Goal: Obtain resource: Download file/media

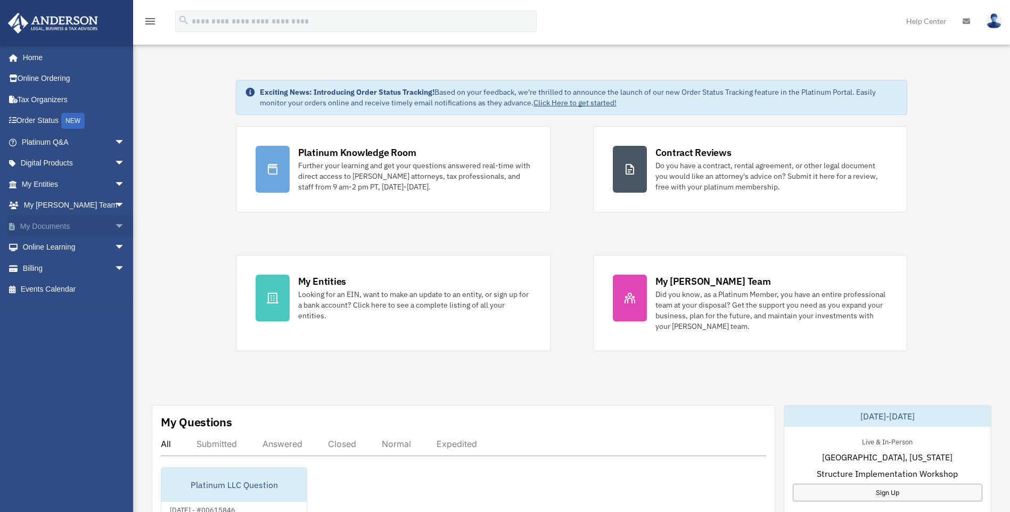
click at [115, 226] on span "arrow_drop_down" at bounding box center [124, 227] width 21 height 22
click at [69, 287] on link "Forms Library" at bounding box center [78, 289] width 126 height 21
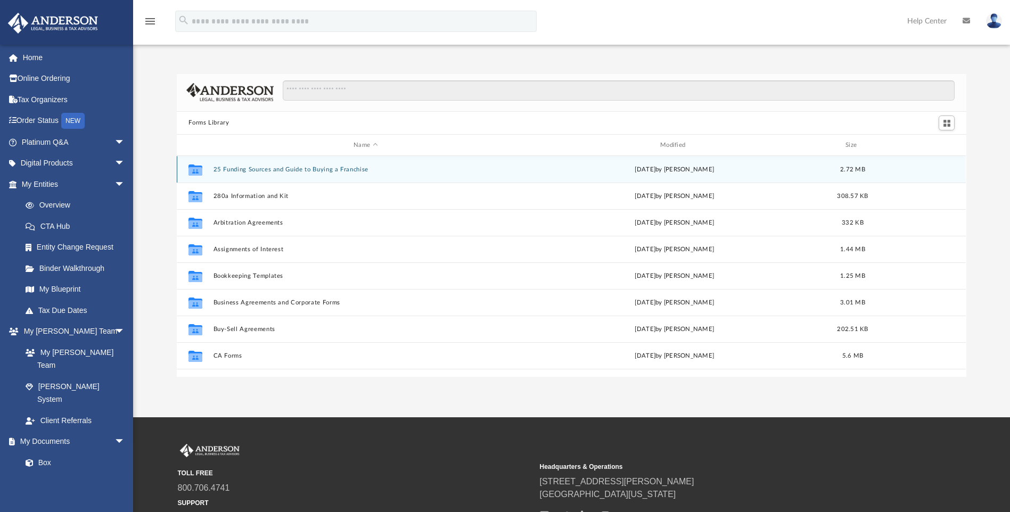
scroll to position [234, 781]
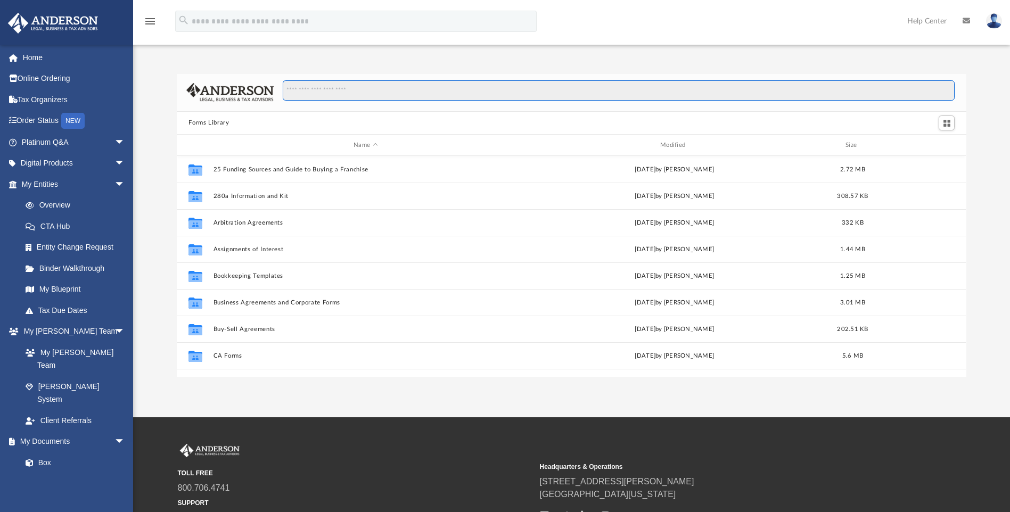
click at [355, 95] on input "Search files and folders" at bounding box center [619, 90] width 672 height 20
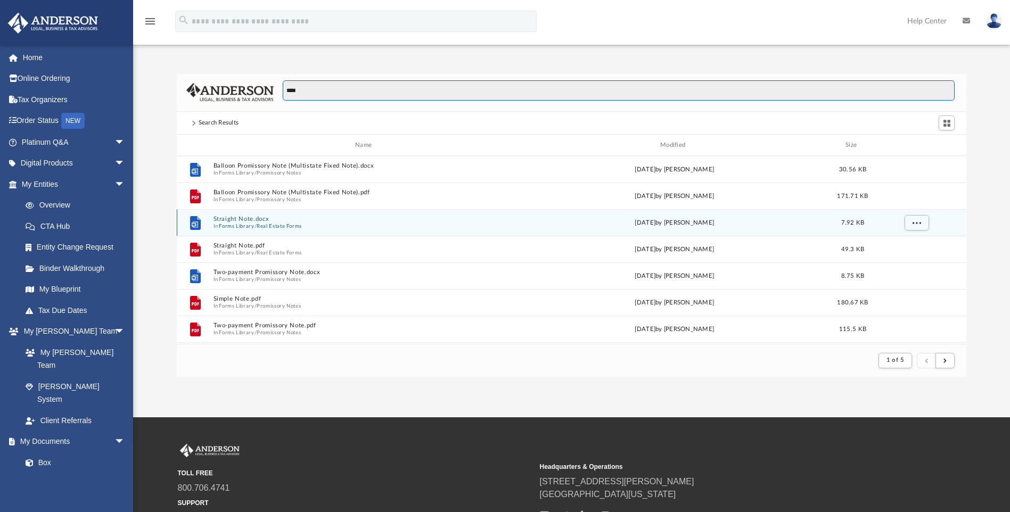
type input "****"
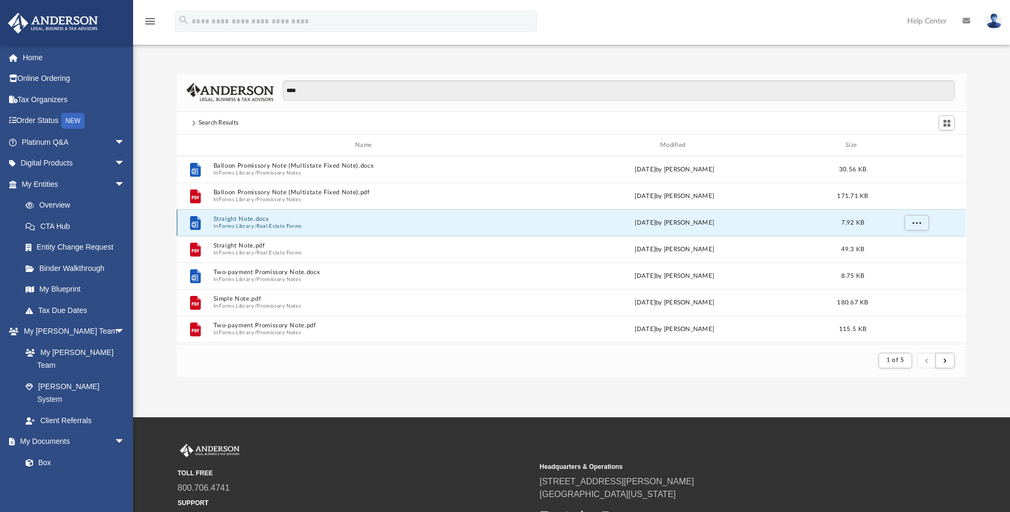
click at [245, 217] on button "Straight Note.docx" at bounding box center [365, 219] width 304 height 7
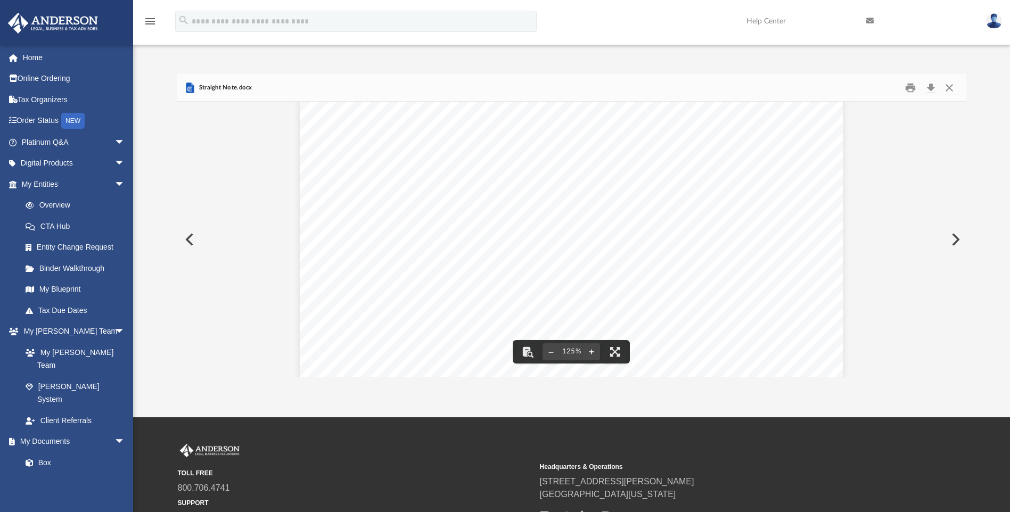
scroll to position [0, 0]
click at [944, 85] on button "Close" at bounding box center [948, 87] width 19 height 16
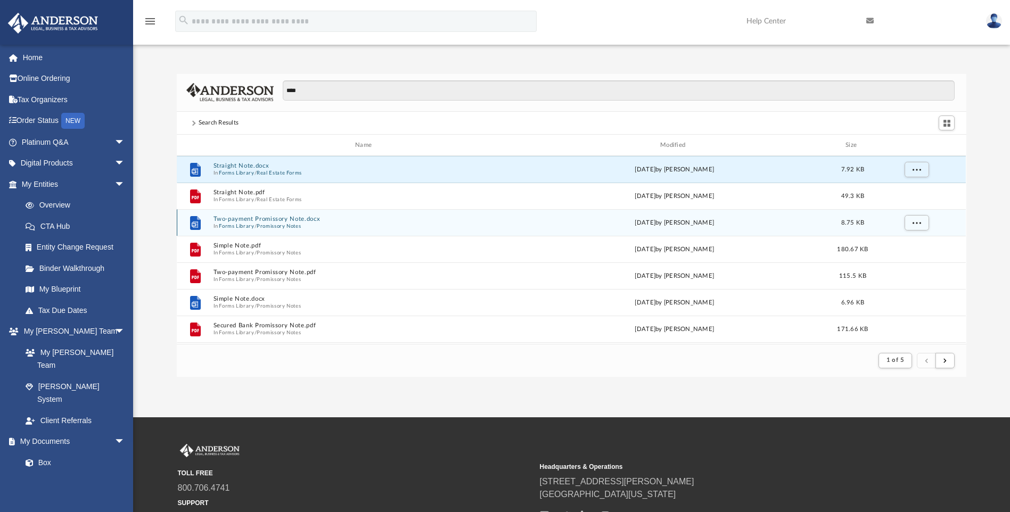
scroll to position [106, 0]
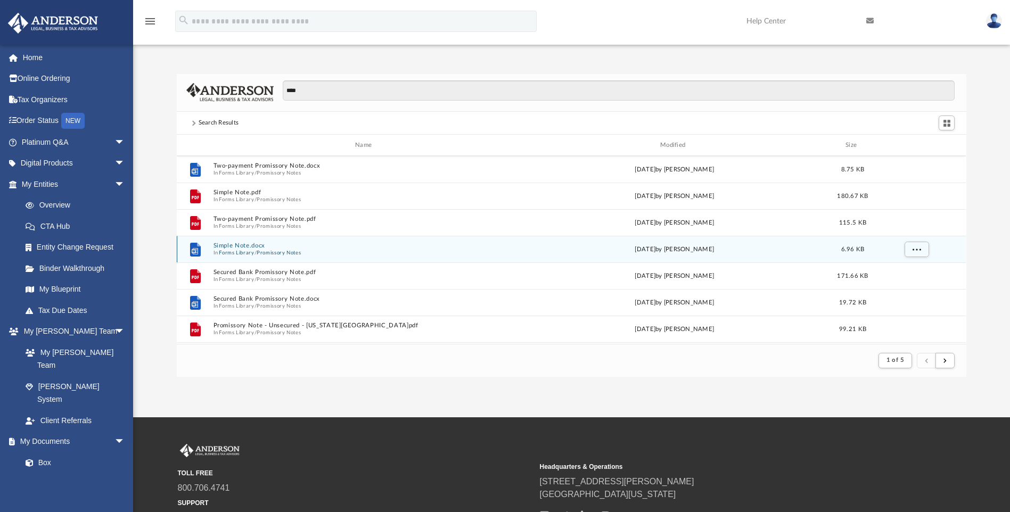
click at [242, 245] on button "Simple Note.docx" at bounding box center [365, 246] width 304 height 7
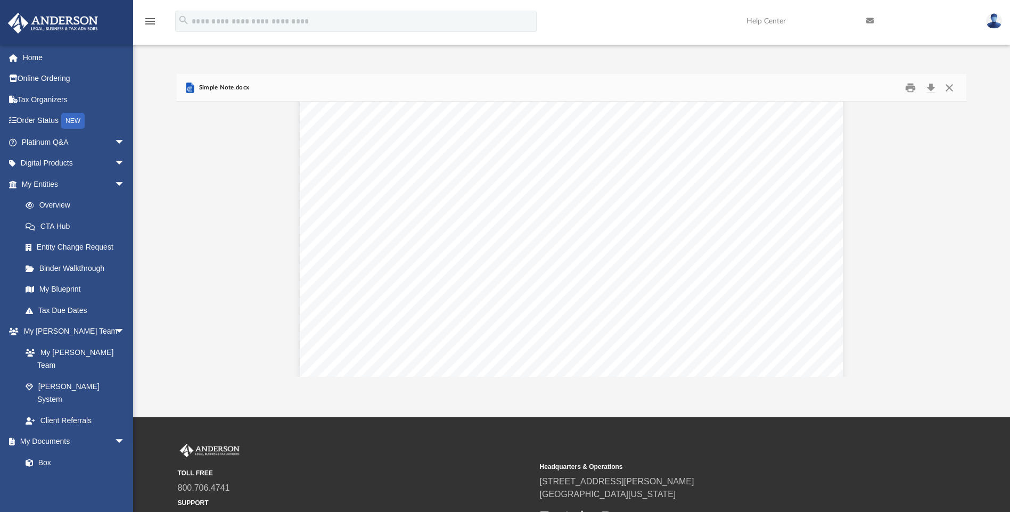
scroll to position [0, 0]
click at [949, 84] on button "Close" at bounding box center [948, 87] width 19 height 16
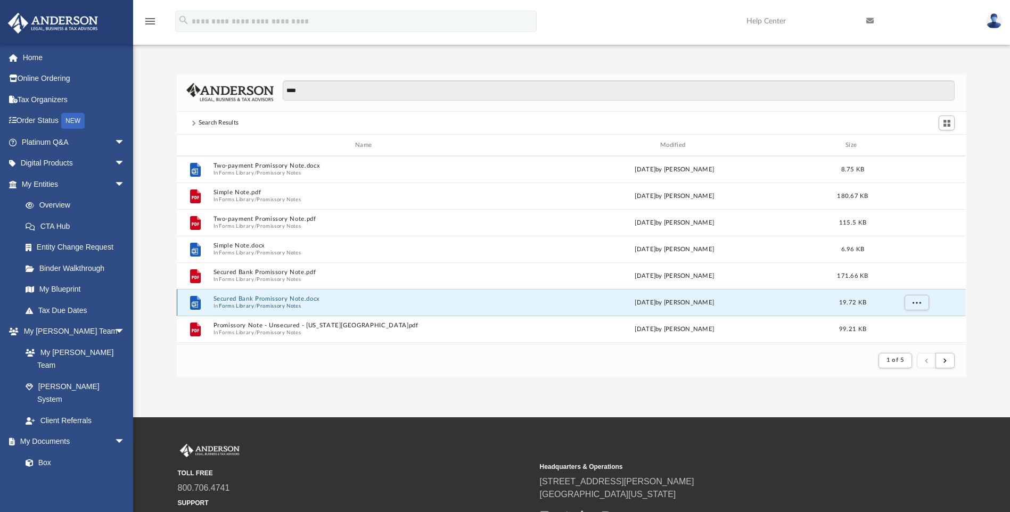
click at [291, 302] on div "Secured Bank Promissory Note.docx In Forms Library / Promissory Notes" at bounding box center [365, 303] width 304 height 14
click at [291, 303] on button "Promissory Notes" at bounding box center [279, 306] width 44 height 7
click at [292, 302] on button "Secured Bank Promissory Note.docx" at bounding box center [365, 299] width 304 height 7
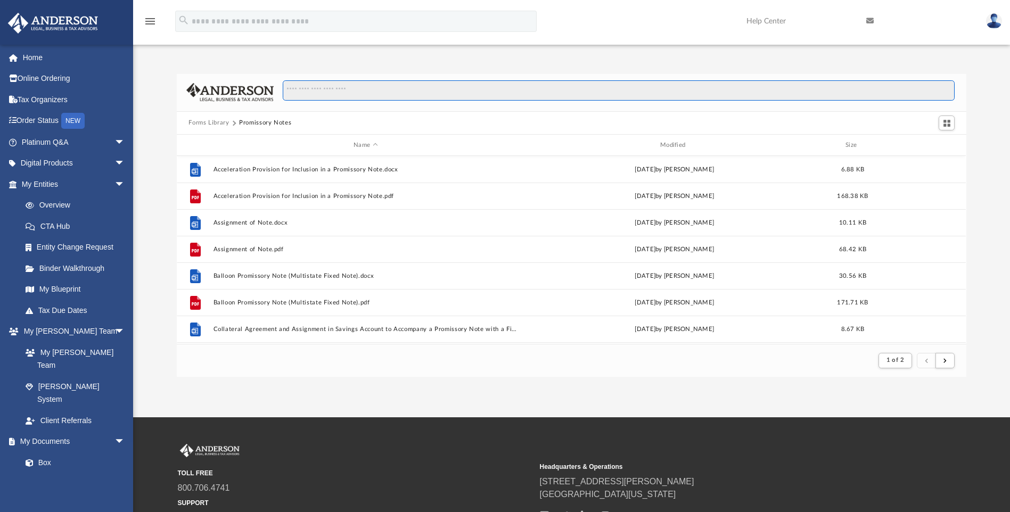
click at [338, 92] on input "Search files and folders" at bounding box center [619, 90] width 672 height 20
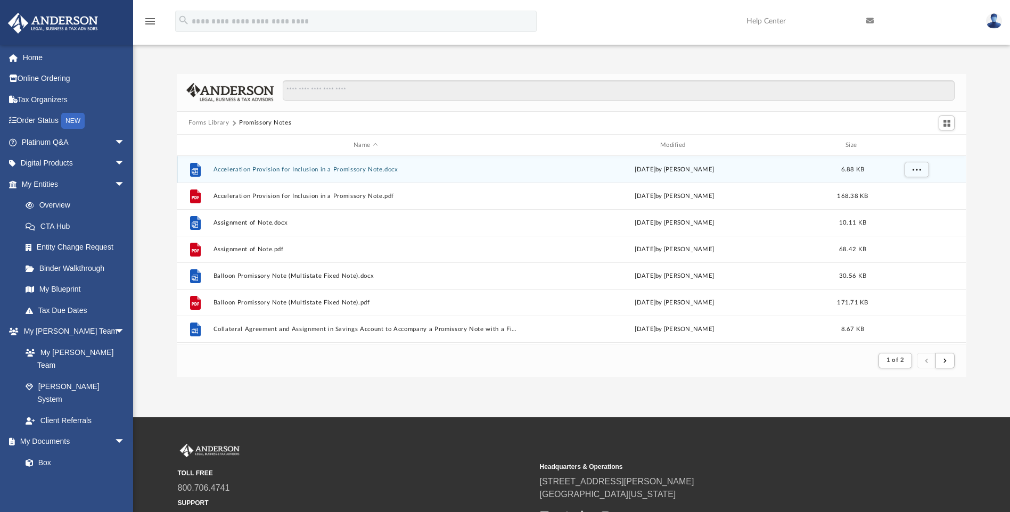
click at [265, 166] on button "Acceleration Provision for Inclusion in a Promissory Note.docx" at bounding box center [365, 169] width 304 height 7
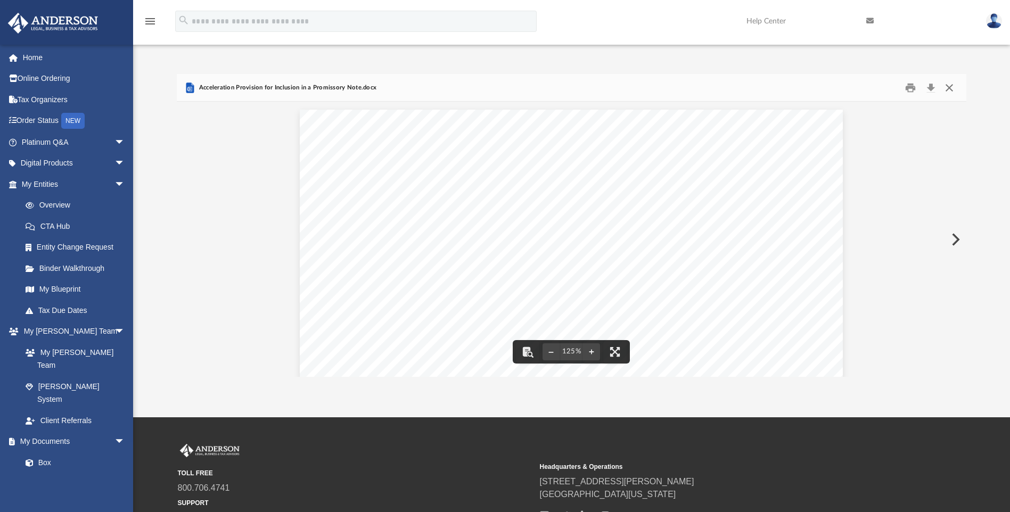
click at [952, 88] on button "Close" at bounding box center [948, 87] width 19 height 16
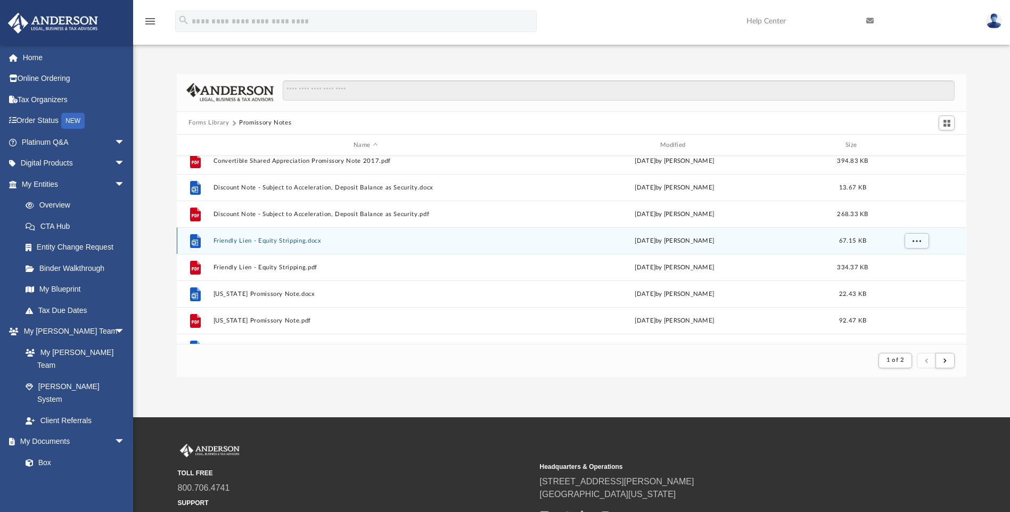
scroll to position [319, 0]
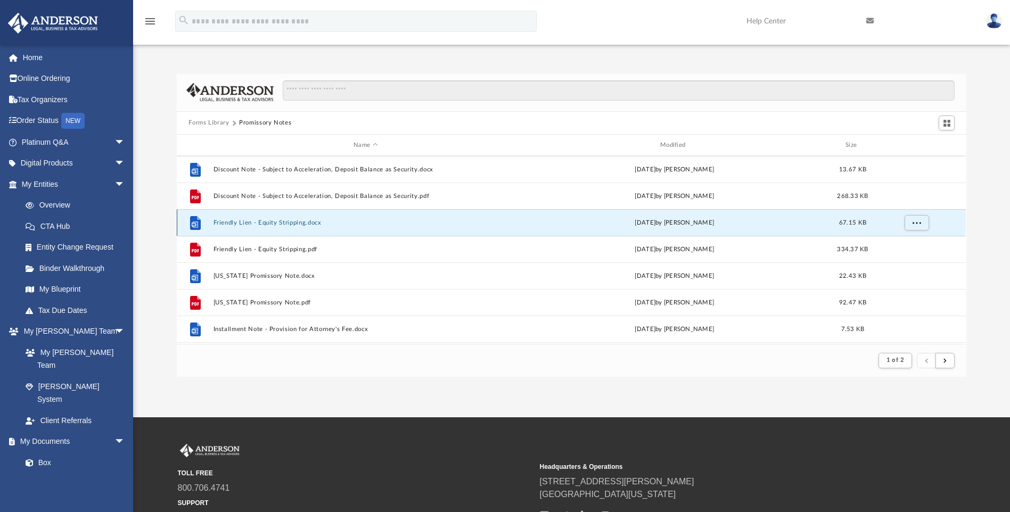
click at [288, 220] on button "Friendly Lien - Equity Stripping.docx" at bounding box center [365, 222] width 304 height 7
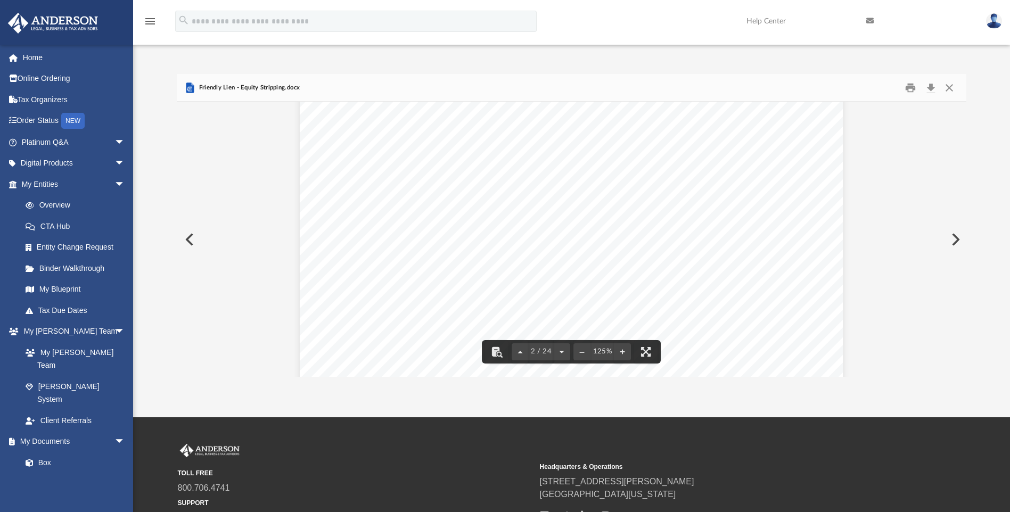
scroll to position [692, 0]
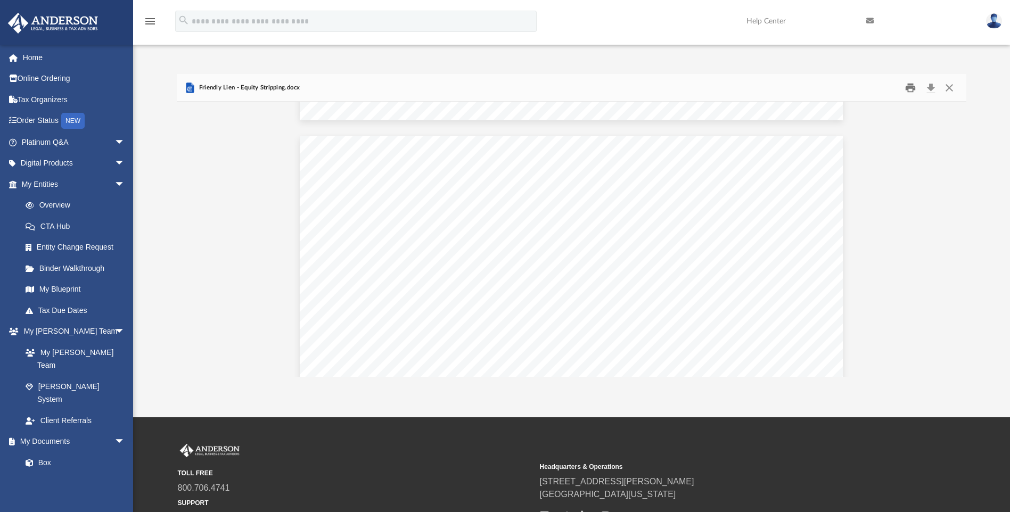
click at [912, 86] on button "Print" at bounding box center [909, 87] width 21 height 16
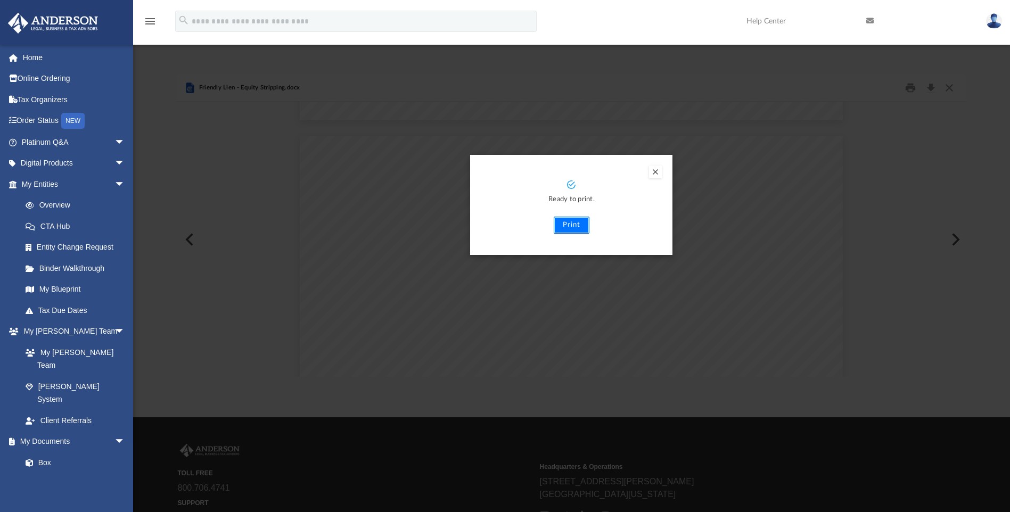
click at [567, 223] on button "Print" at bounding box center [571, 225] width 36 height 17
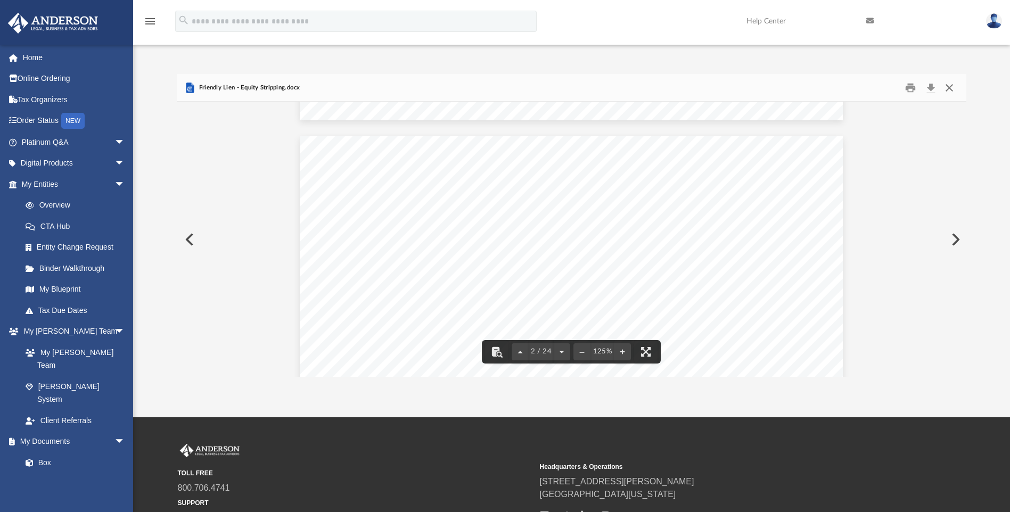
click at [945, 85] on button "Close" at bounding box center [948, 87] width 19 height 16
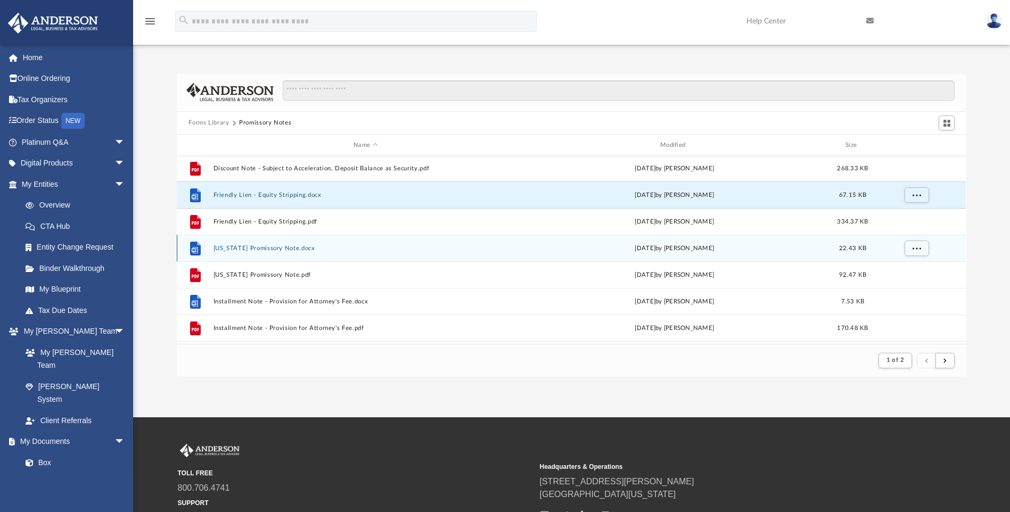
scroll to position [373, 0]
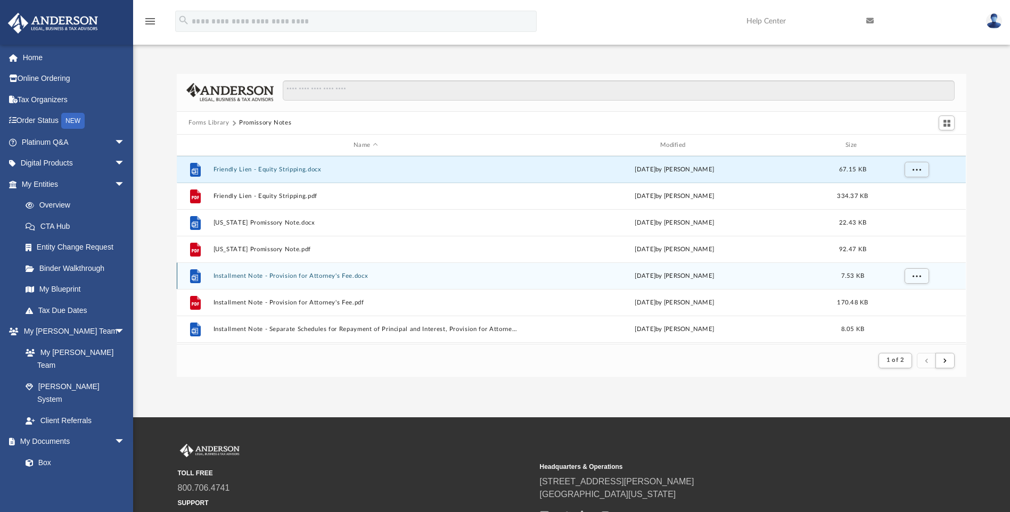
click at [242, 274] on button "Installment Note - Provision for Attorney's Fee.docx" at bounding box center [365, 275] width 304 height 7
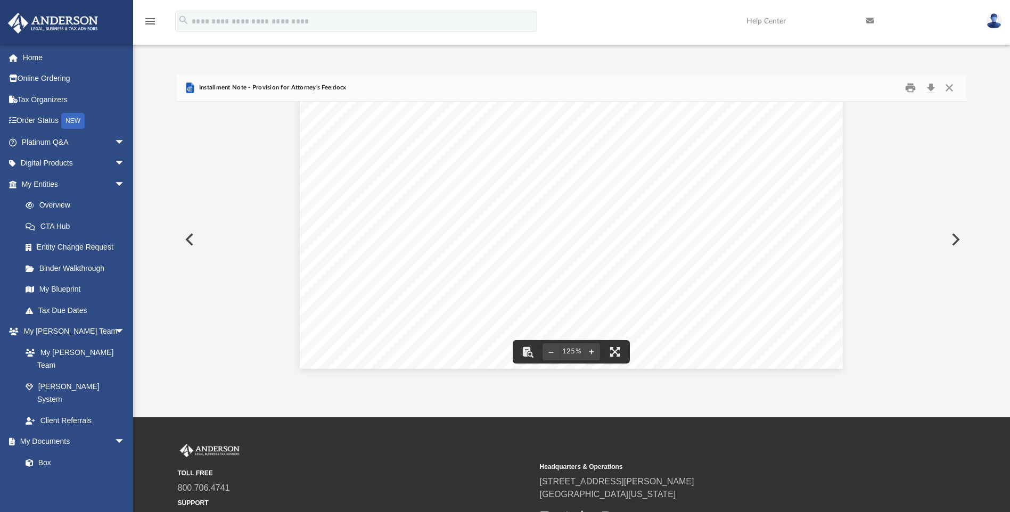
scroll to position [71, 0]
click at [954, 89] on button "Close" at bounding box center [948, 87] width 19 height 16
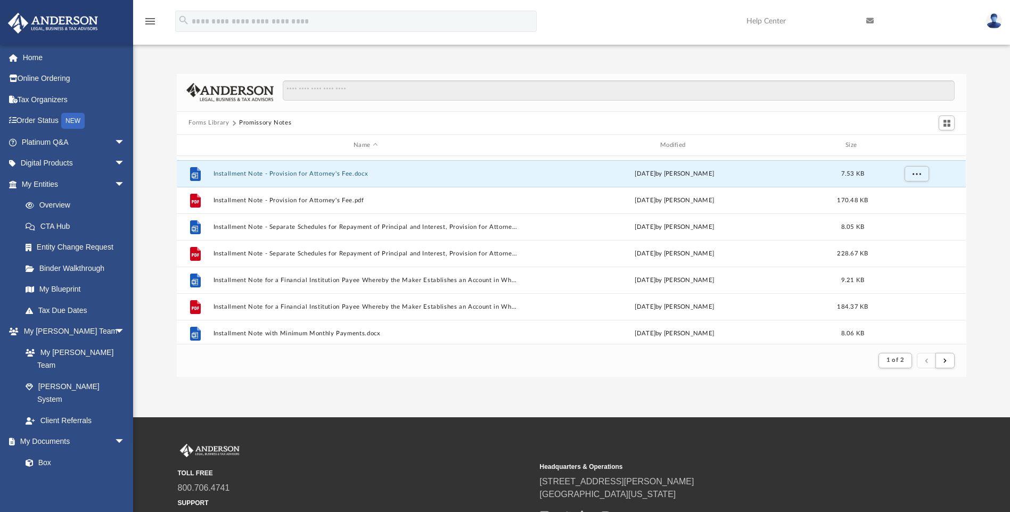
scroll to position [479, 0]
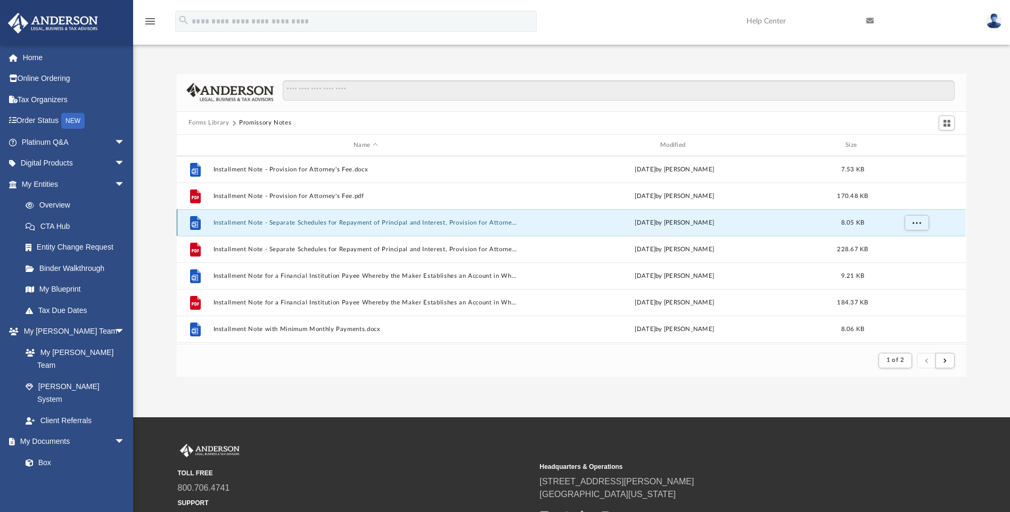
click at [462, 220] on button "Installment Note - Separate Schedules for Repayment of Principal and Interest, …" at bounding box center [365, 222] width 304 height 7
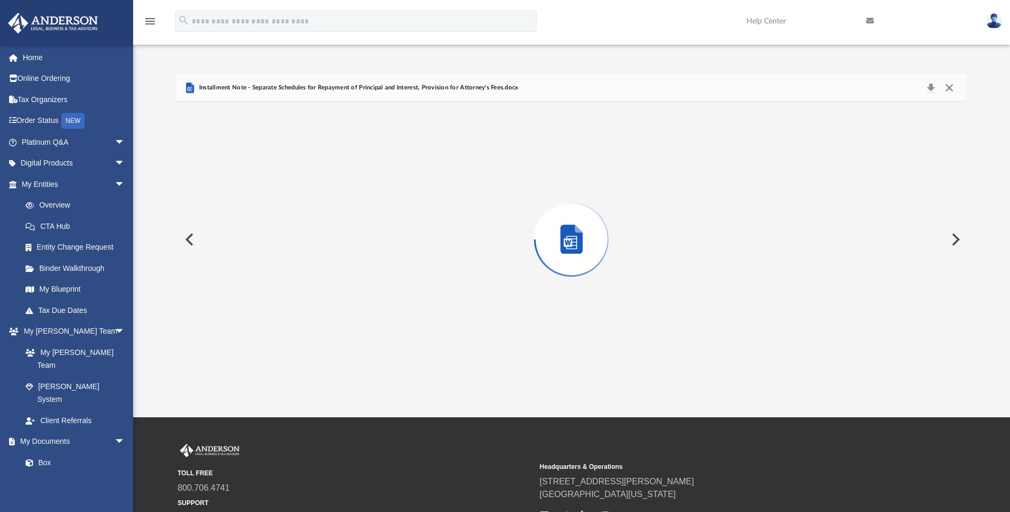
click at [952, 87] on button "Close" at bounding box center [948, 87] width 19 height 15
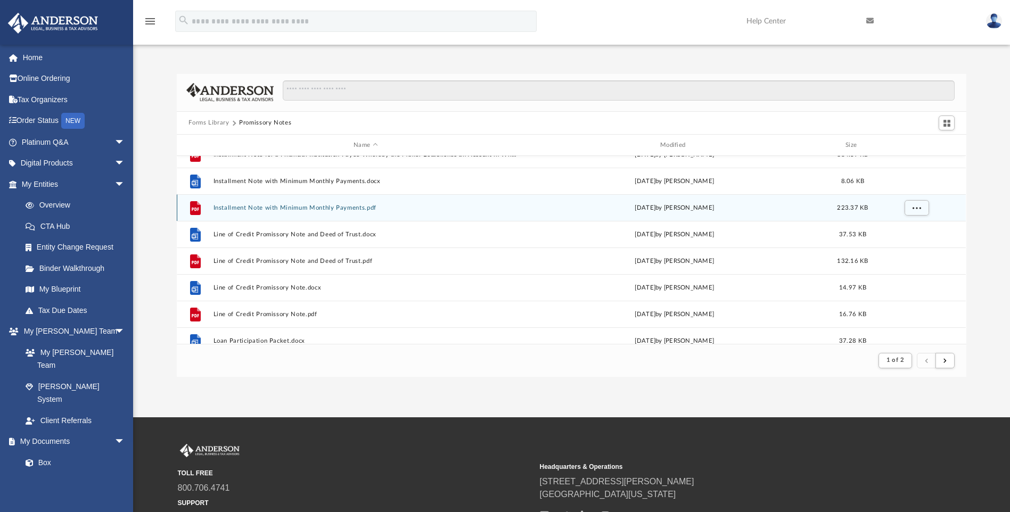
scroll to position [639, 0]
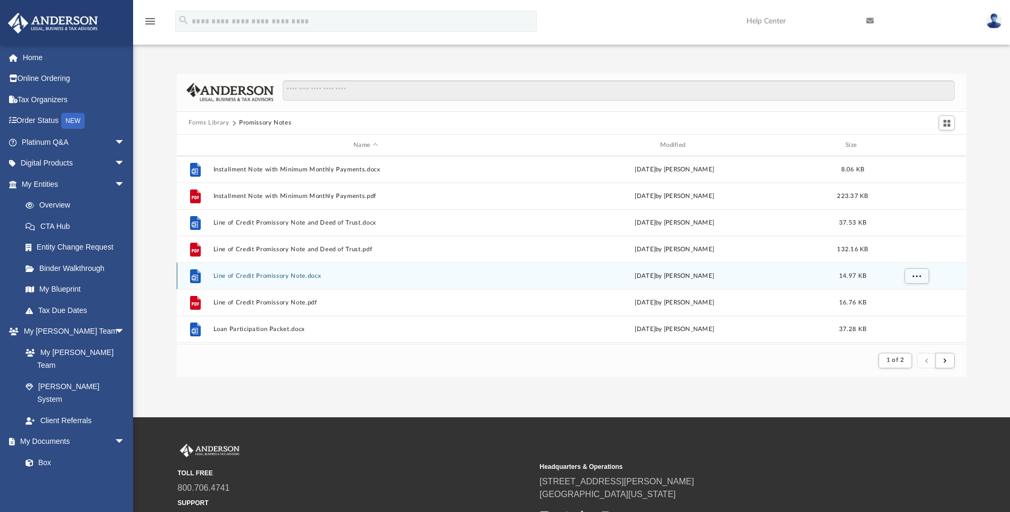
click at [259, 274] on button "Line of Credit Promissory Note.docx" at bounding box center [365, 275] width 304 height 7
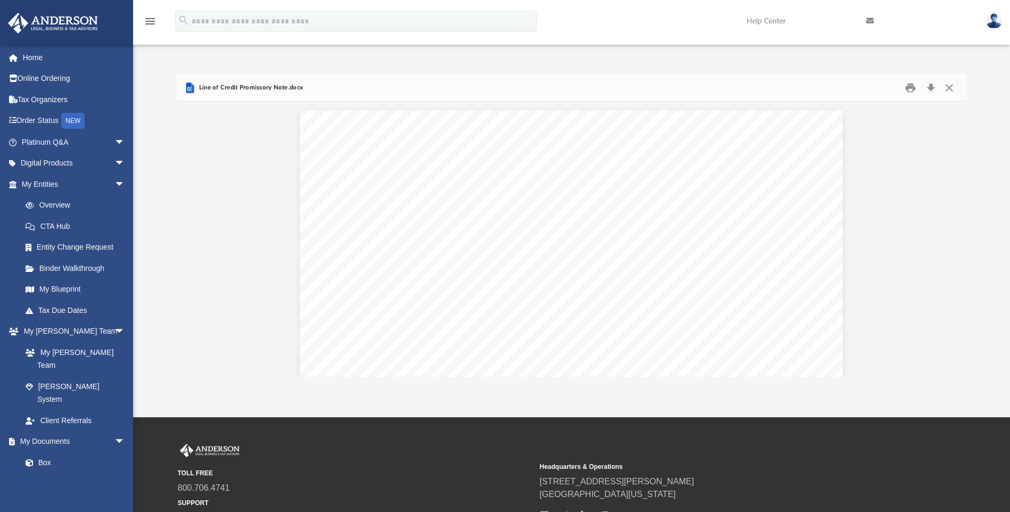
scroll to position [789, 0]
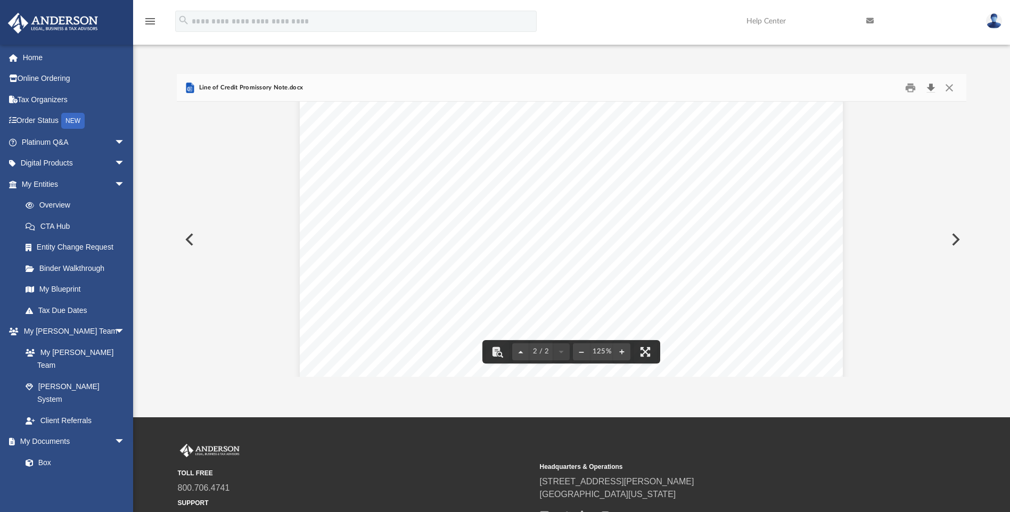
click at [932, 87] on button "Download" at bounding box center [930, 87] width 19 height 16
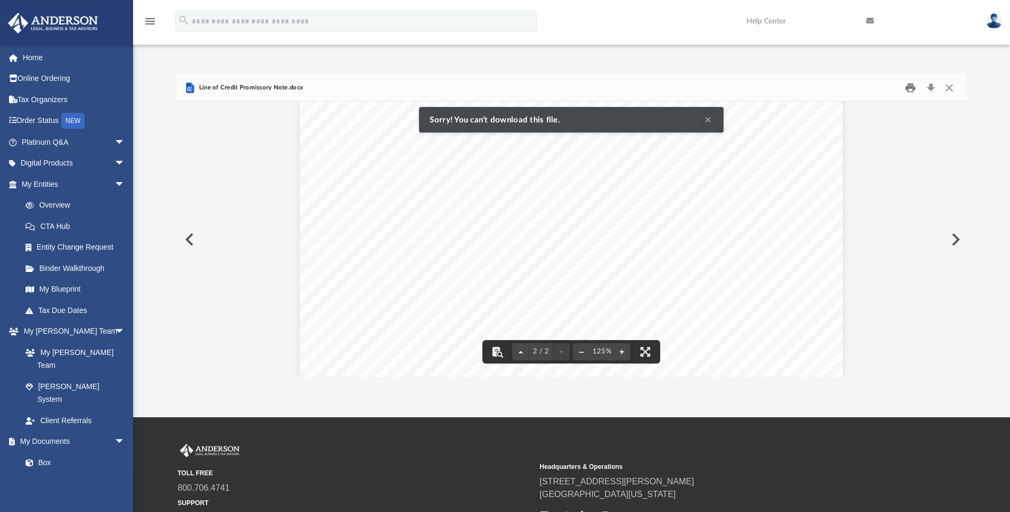
click at [909, 87] on button "Print" at bounding box center [909, 87] width 21 height 16
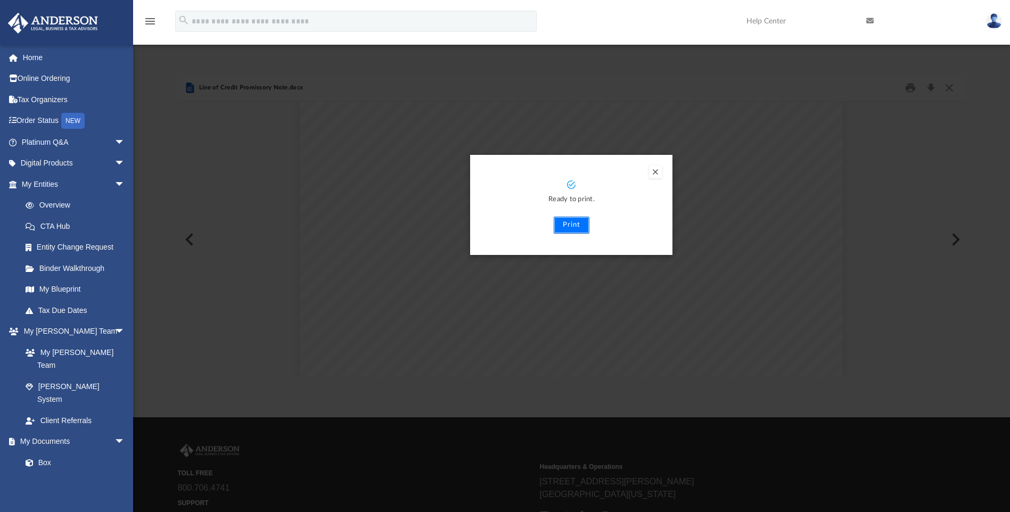
click at [569, 226] on button "Print" at bounding box center [571, 225] width 36 height 17
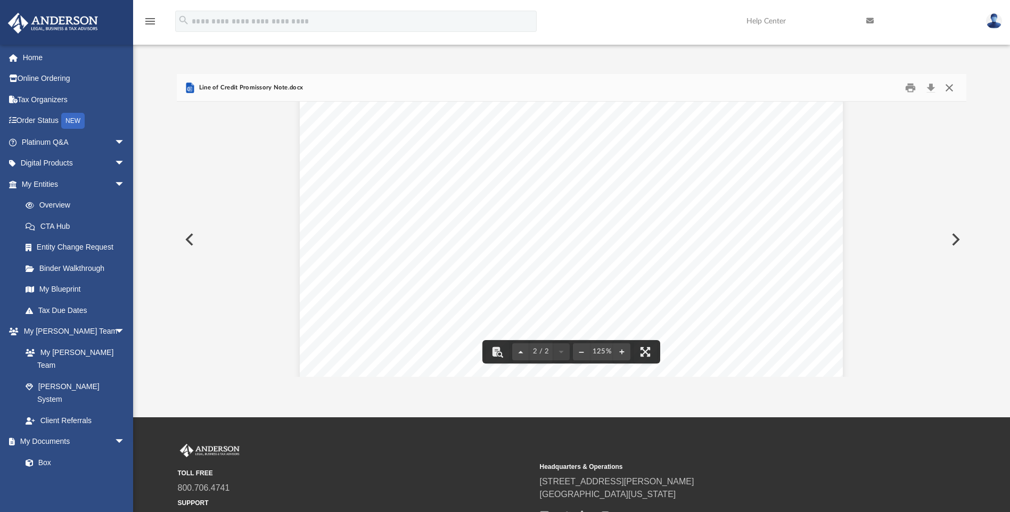
click at [950, 86] on button "Close" at bounding box center [948, 87] width 19 height 16
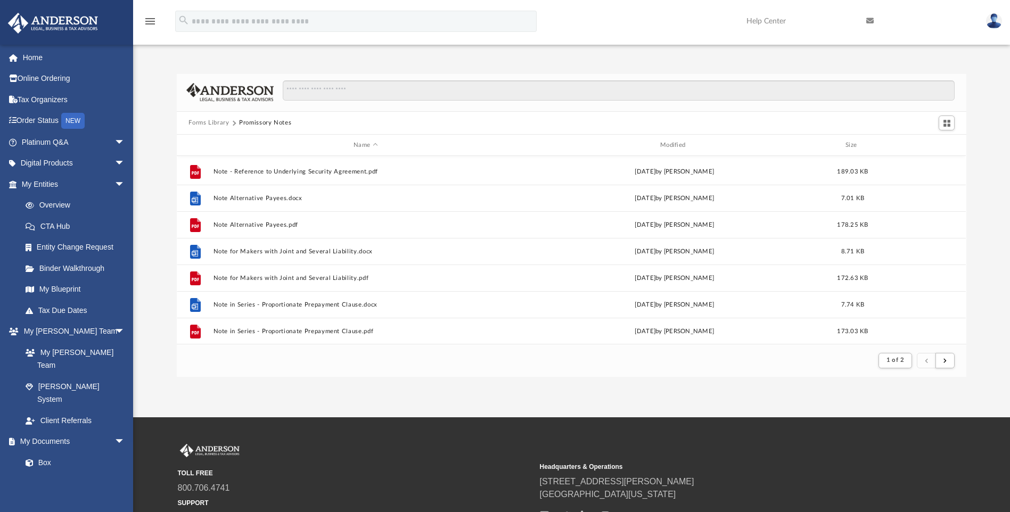
scroll to position [1118, 0]
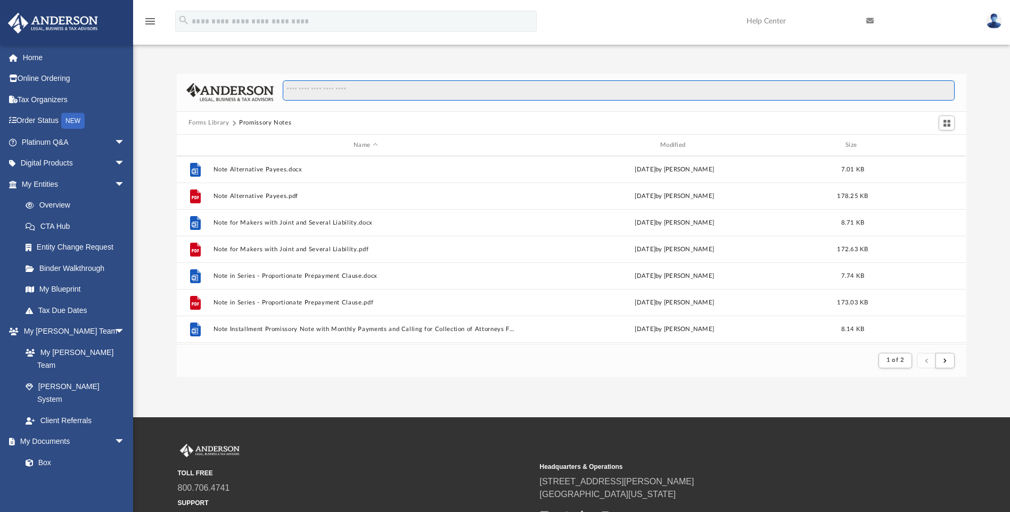
click at [347, 95] on input "Search files and folders" at bounding box center [619, 90] width 672 height 20
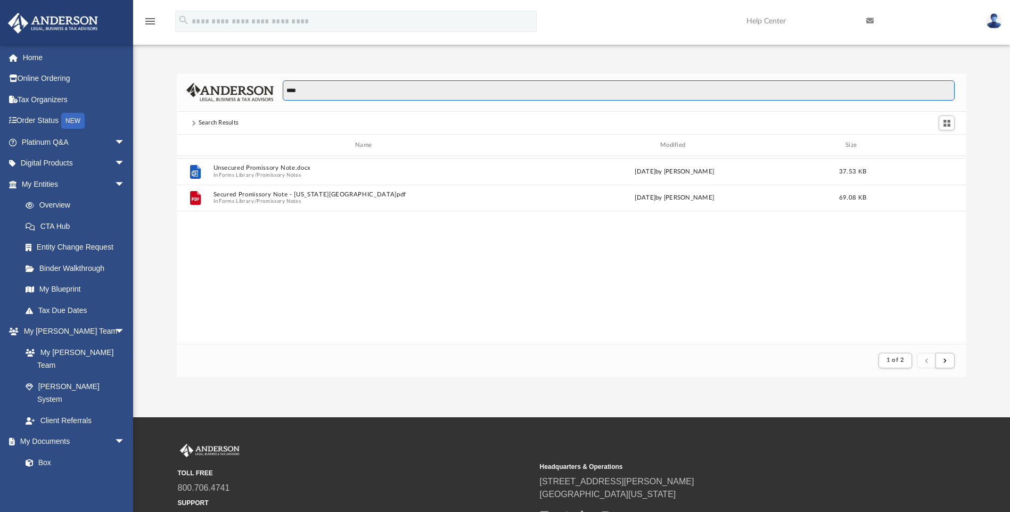
scroll to position [0, 0]
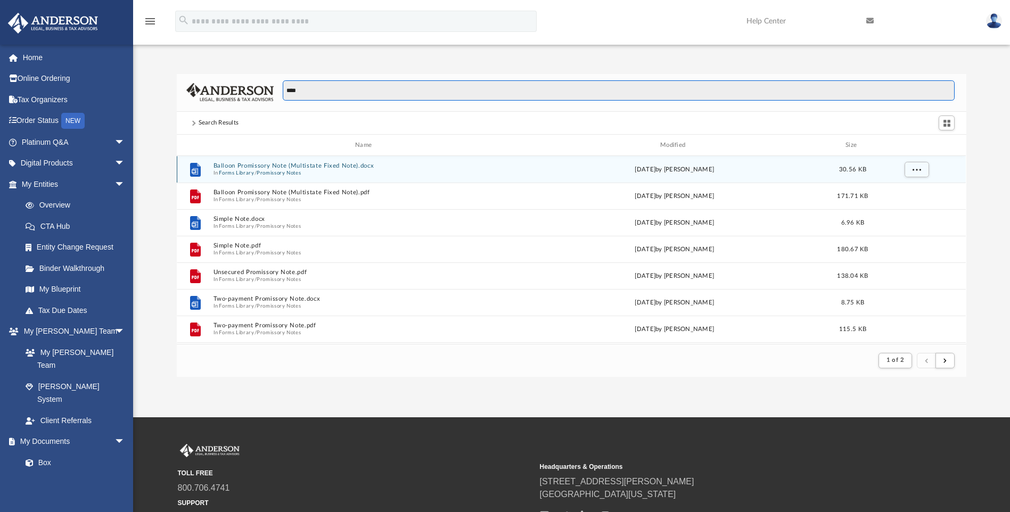
type input "****"
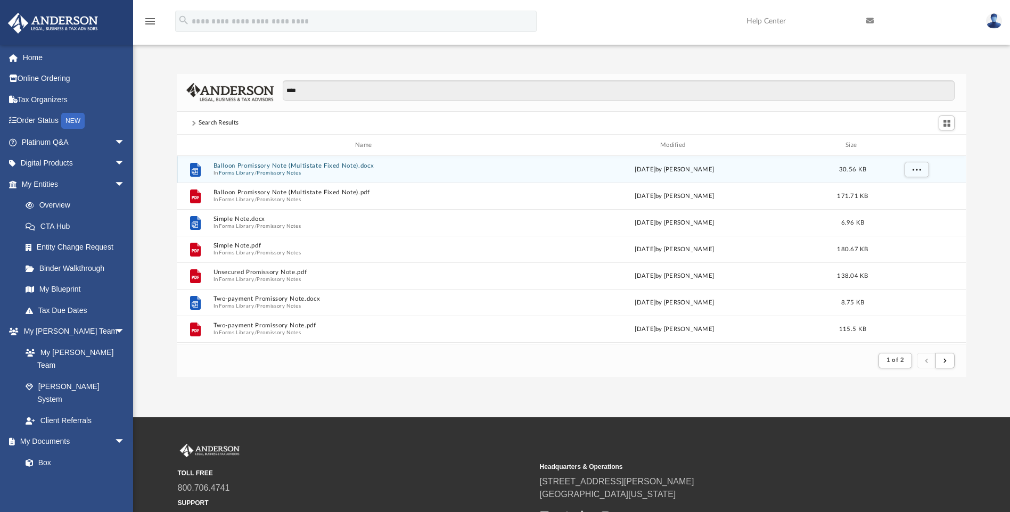
click at [272, 167] on button "Balloon Promissory Note (Multistate Fixed Note).docx" at bounding box center [365, 166] width 304 height 7
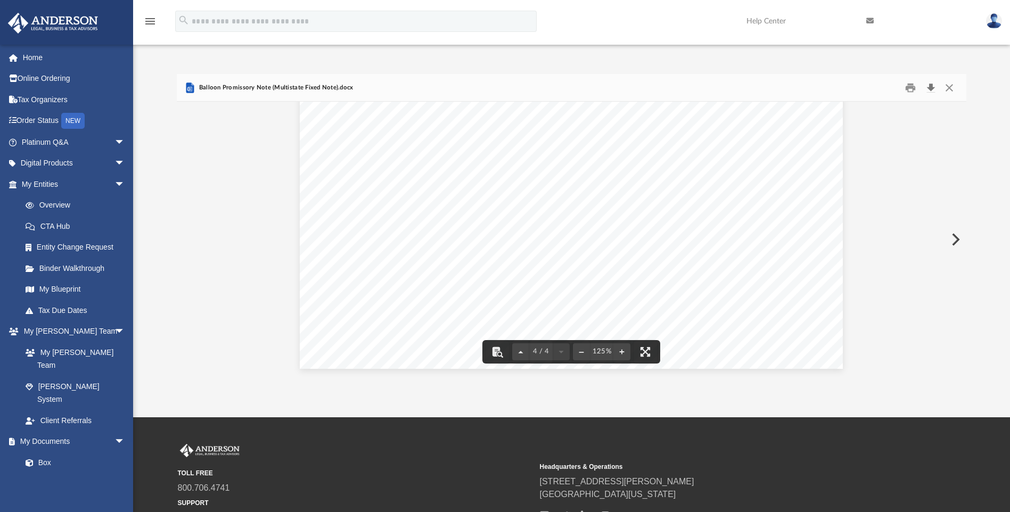
click at [929, 85] on button "Download" at bounding box center [930, 87] width 19 height 16
click at [953, 84] on button "Close" at bounding box center [948, 87] width 19 height 16
